Goal: Find specific page/section: Find specific page/section

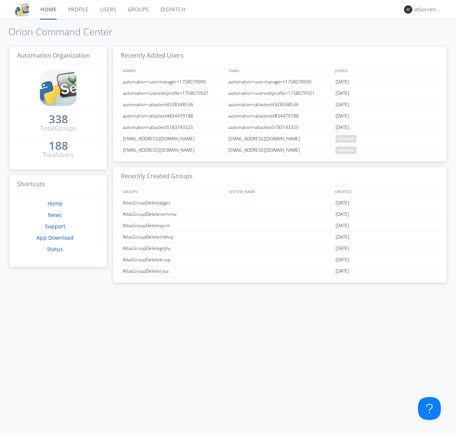
click at [172, 9] on link "Dispatch" at bounding box center [172, 9] width 36 height 19
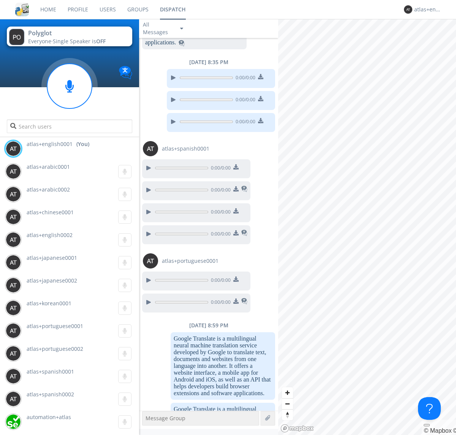
scroll to position [819, 0]
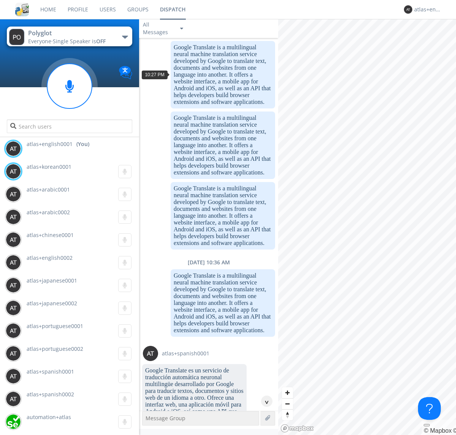
scroll to position [36, 0]
click at [263, 402] on div "^" at bounding box center [266, 401] width 11 height 11
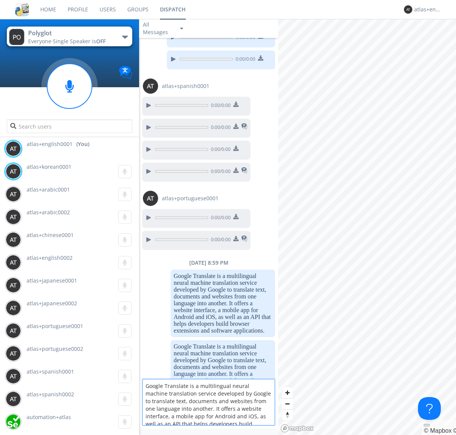
scroll to position [10, 0]
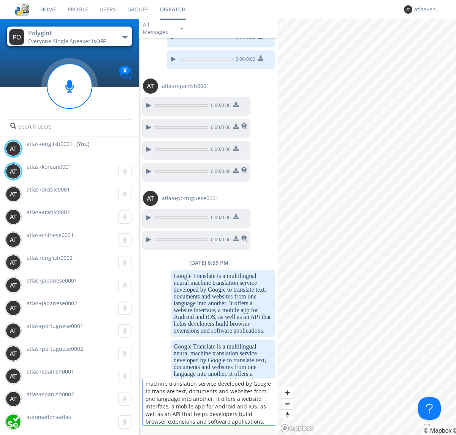
type textarea "Google Translate is a multilingual neural machine translation service developed…"
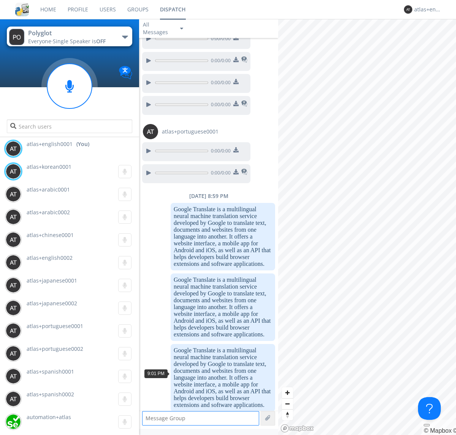
scroll to position [890, 0]
